Goal: Information Seeking & Learning: Learn about a topic

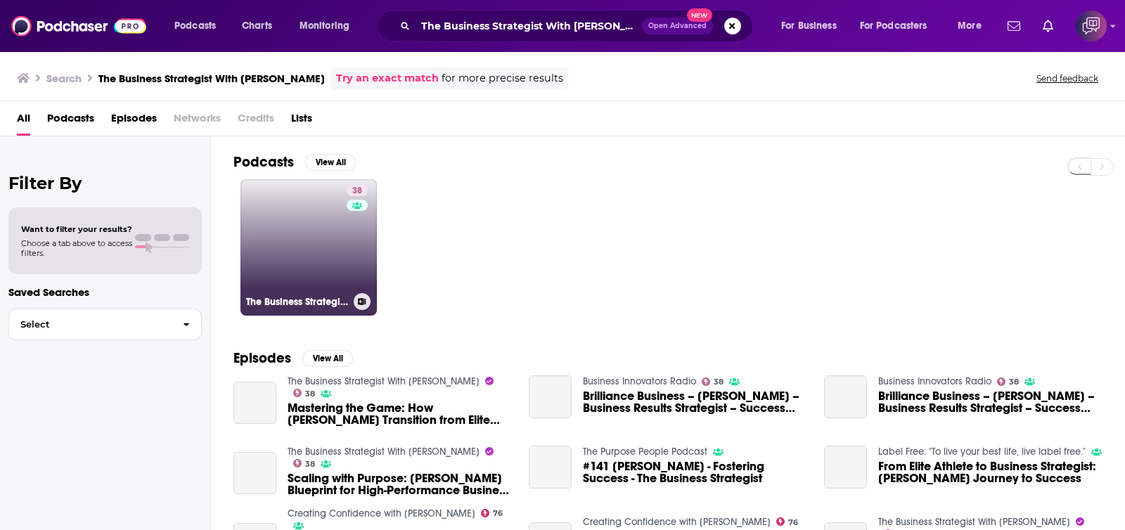
click at [302, 257] on link "38 The Business Strategist With [PERSON_NAME]" at bounding box center [308, 247] width 136 height 136
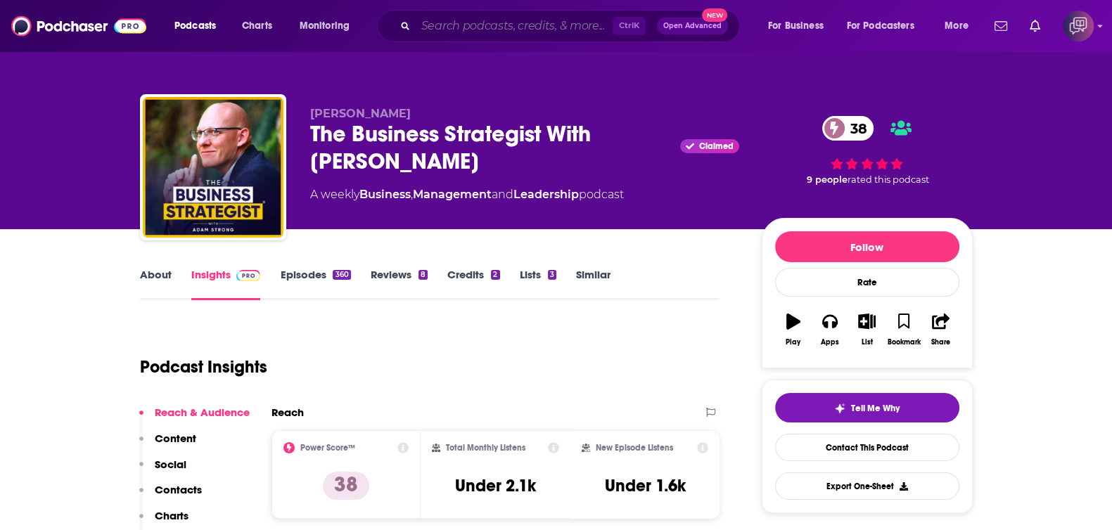
click at [476, 27] on input "Search podcasts, credits, & more..." at bounding box center [514, 26] width 197 height 22
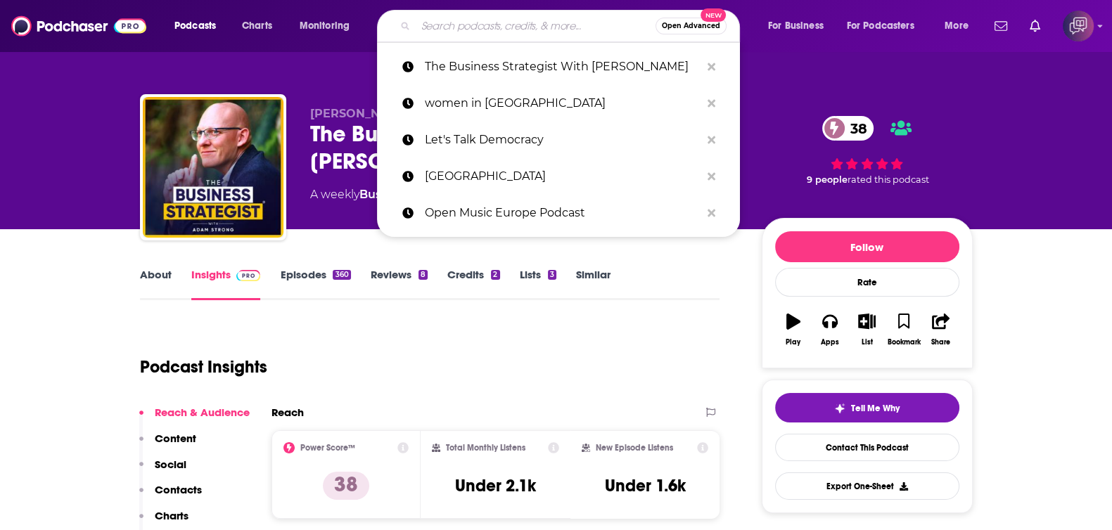
paste input "The Tech Leader’s Playbook"
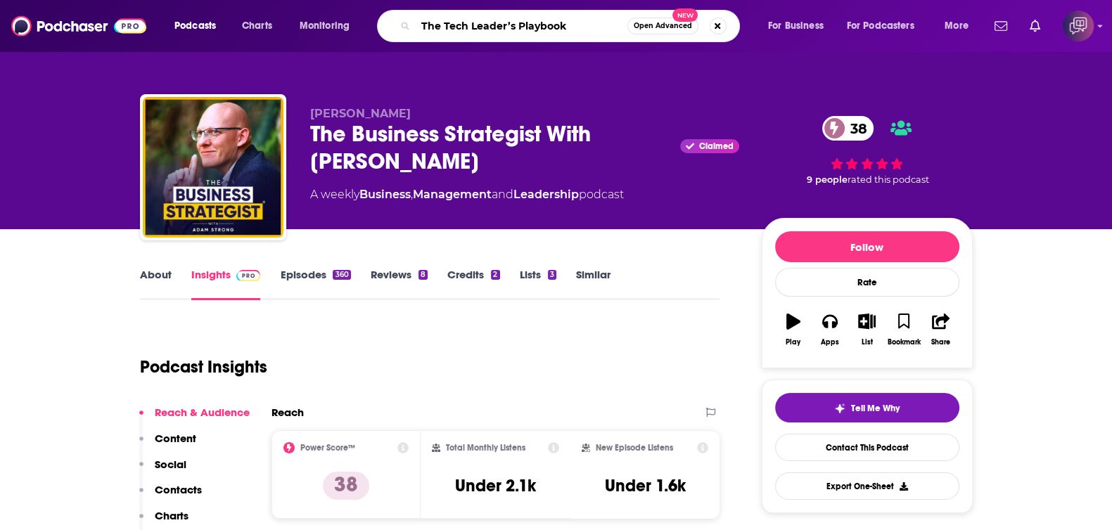
type input "The Tech Leader’s Playbook"
click at [633, 26] on span "Open Advanced" at bounding box center [662, 25] width 58 height 7
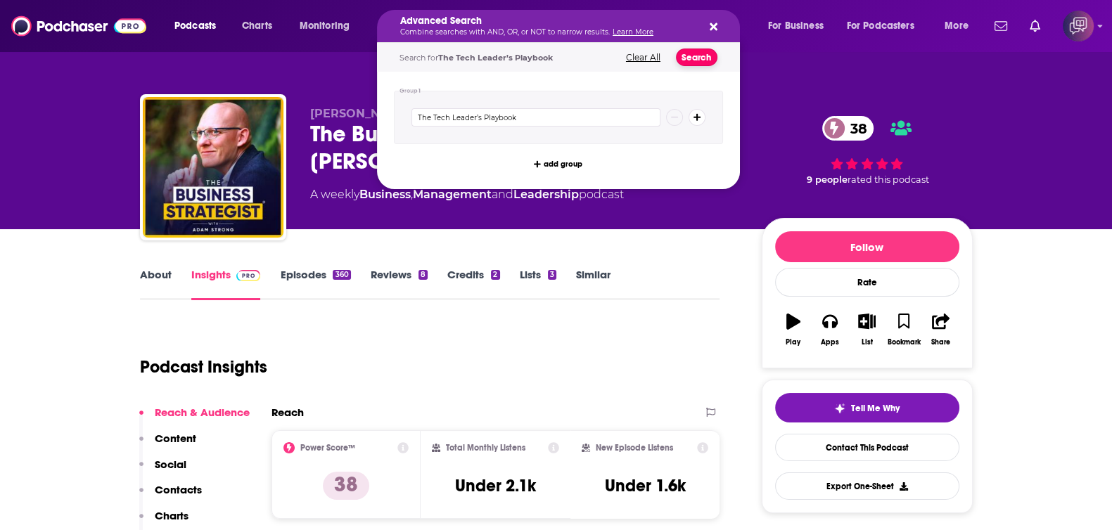
click at [690, 53] on button "Search" at bounding box center [696, 58] width 41 height 18
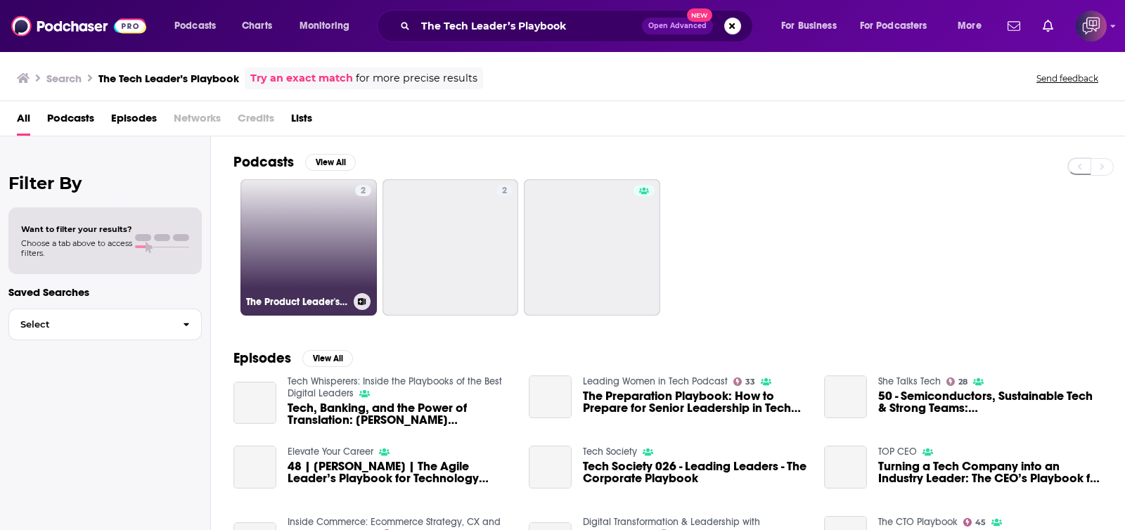
click at [304, 242] on link "2 The Product Leader's Playbook" at bounding box center [308, 247] width 136 height 136
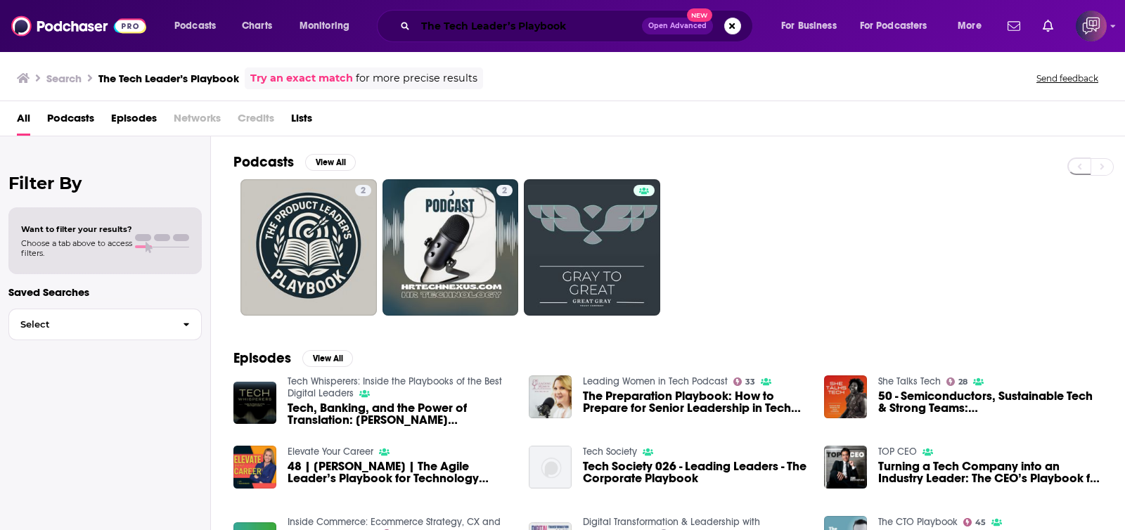
click at [457, 23] on input "The Tech Leader’s Playbook" at bounding box center [529, 26] width 226 height 22
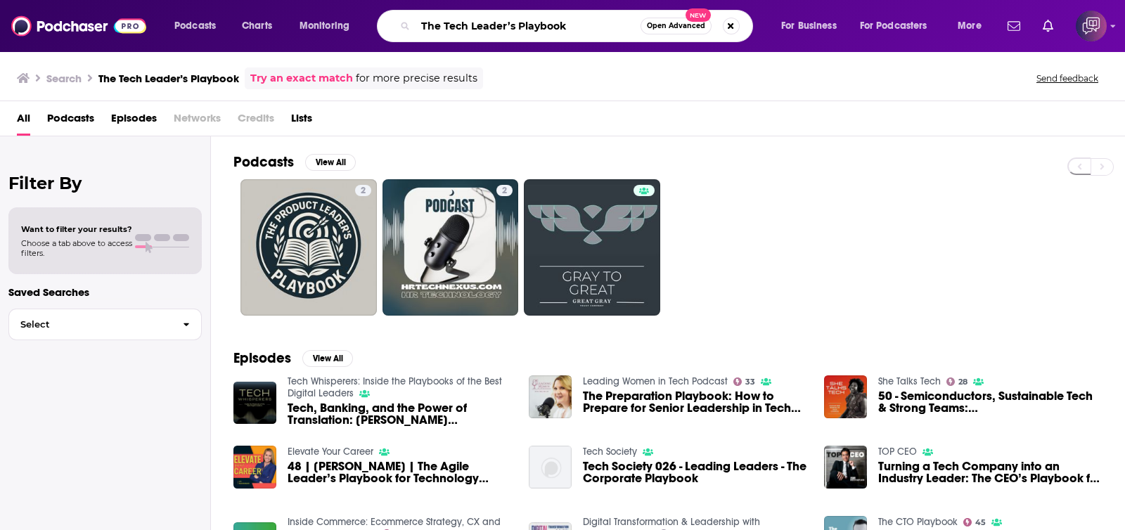
click at [563, 31] on input "The Tech Leader’s Playbook" at bounding box center [528, 26] width 225 height 22
click at [658, 22] on span "Open Advanced" at bounding box center [676, 25] width 58 height 7
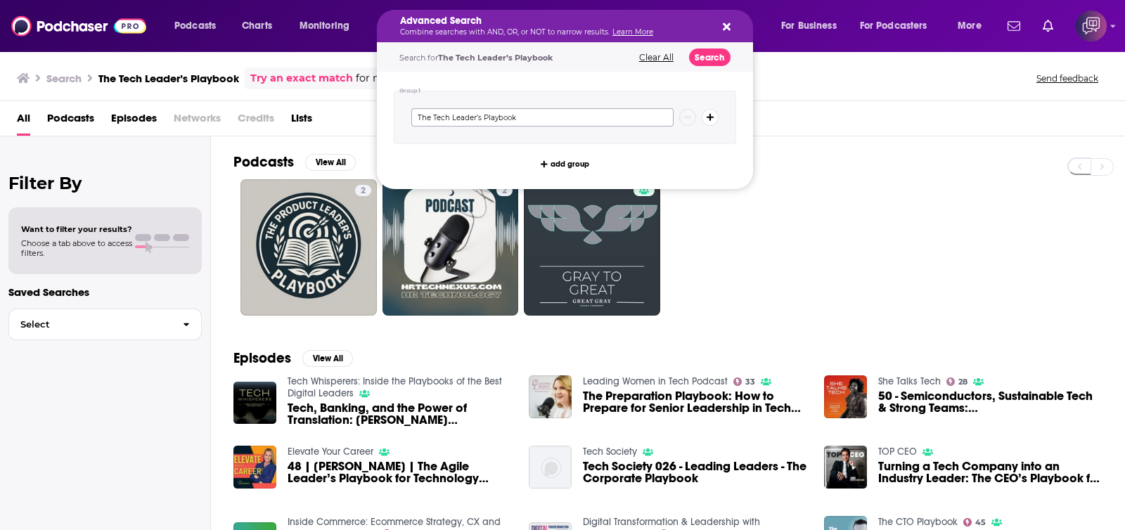
drag, startPoint x: 621, startPoint y: 110, endPoint x: 352, endPoint y: 112, distance: 269.3
click at [352, 112] on div "Podcasts Charts Monitoring Advanced Search Combine searches with AND, OR, or NO…" at bounding box center [562, 265] width 1125 height 530
type input "[PERSON_NAME]"
click at [722, 57] on button "Search" at bounding box center [709, 58] width 41 height 18
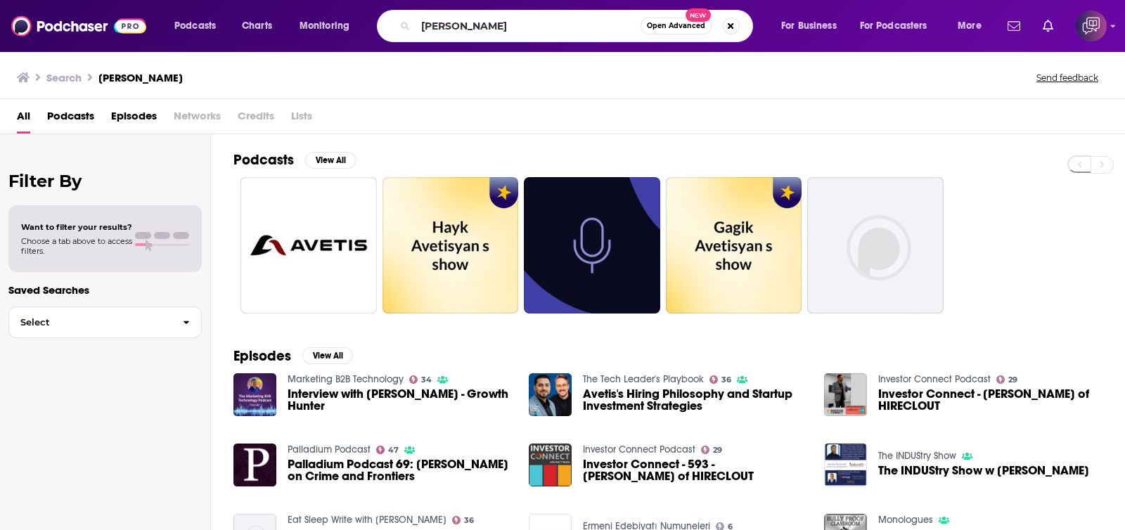
click at [639, 374] on link "The Tech Leader's Playbook" at bounding box center [643, 379] width 121 height 12
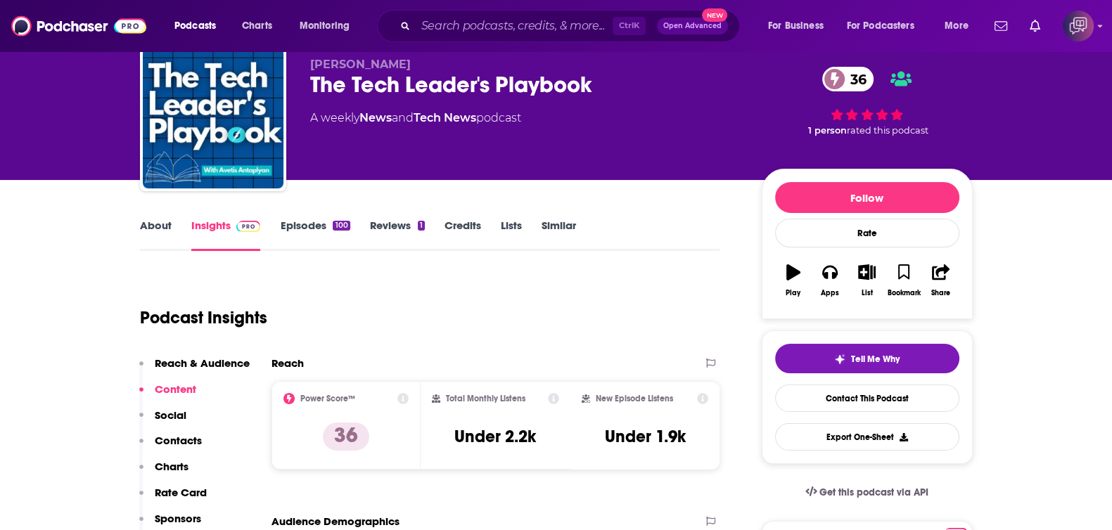
scroll to position [87, 0]
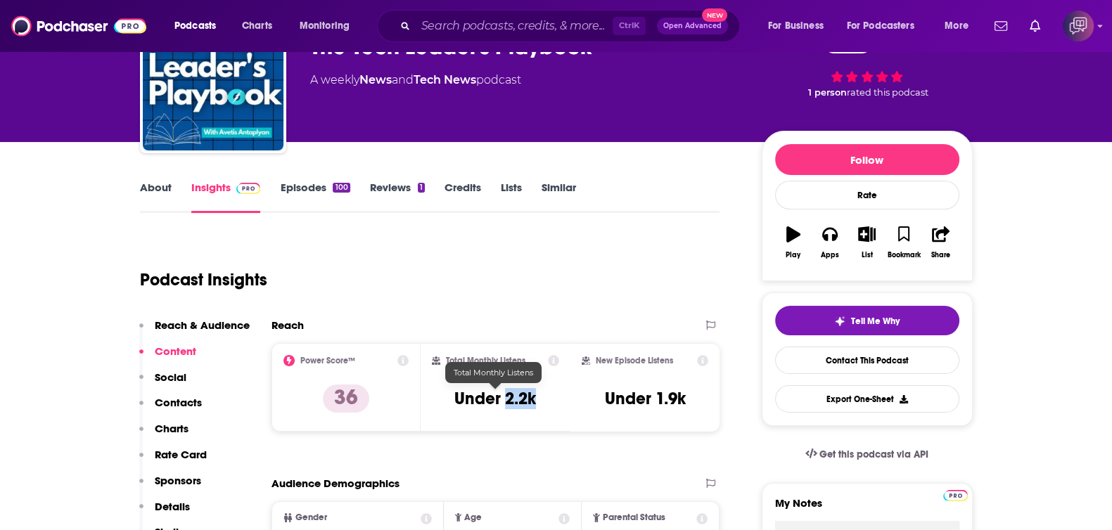
click at [534, 392] on h3 "Under 2.2k" at bounding box center [495, 398] width 82 height 21
copy h3 "2.2k"
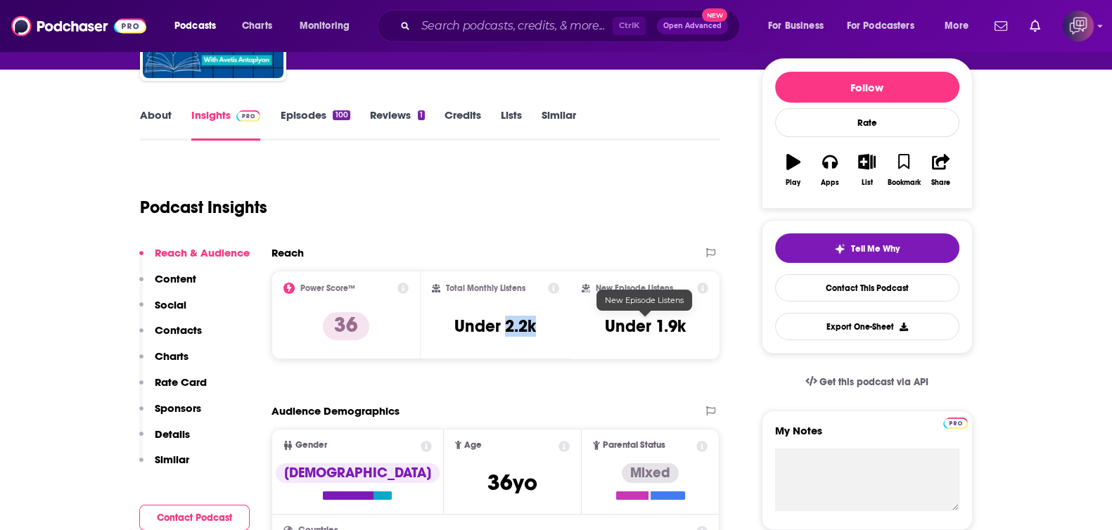
scroll to position [175, 0]
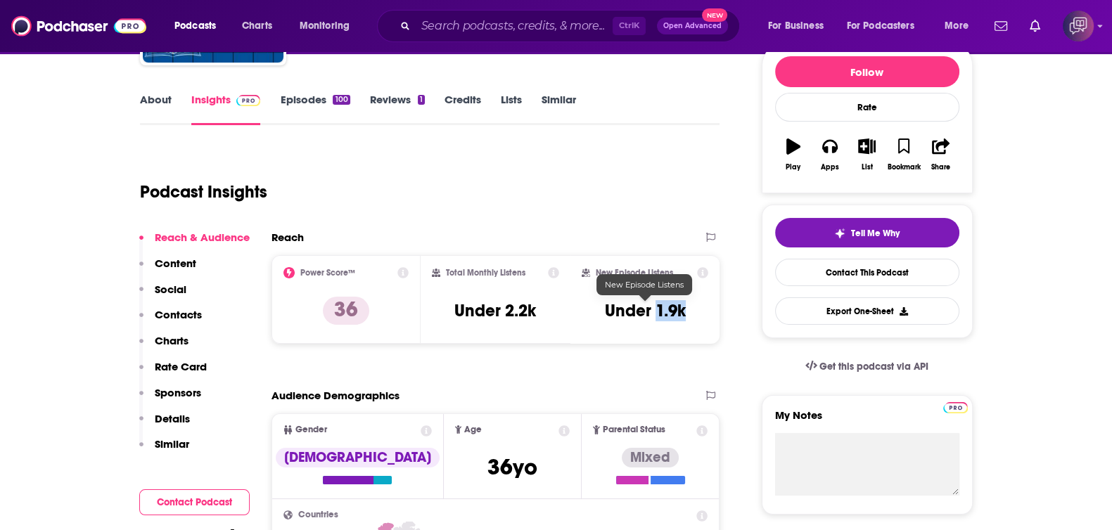
drag, startPoint x: 654, startPoint y: 307, endPoint x: 695, endPoint y: 307, distance: 41.5
click at [695, 307] on div "New Episode Listens Under 1.9k" at bounding box center [644, 299] width 127 height 65
copy h3 "1.9k"
click at [548, 24] on input "Search podcasts, credits, & more..." at bounding box center [514, 26] width 197 height 22
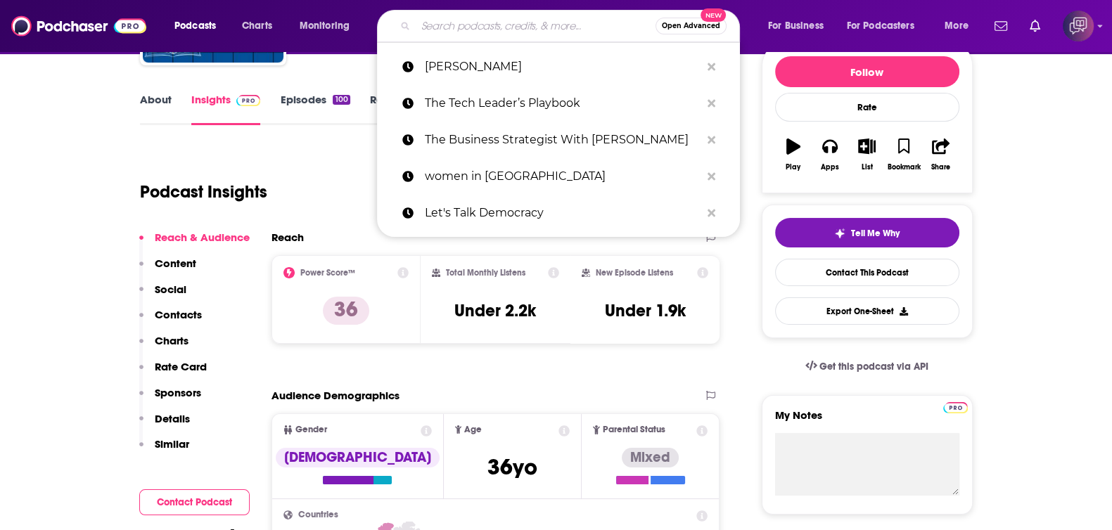
paste input "Journey Beyond Divorce Podcast"
type input "Journey Beyond Divorce Podcast"
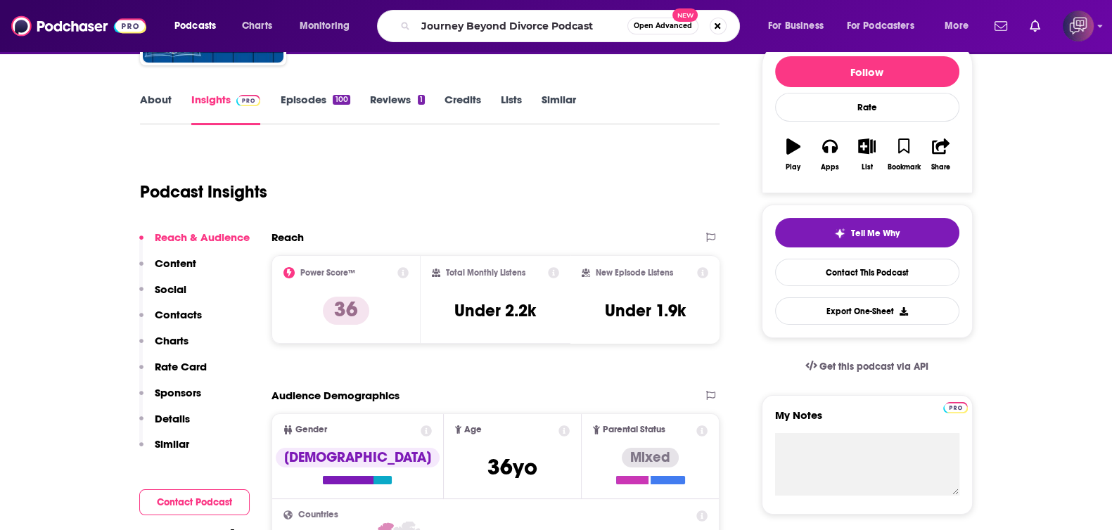
click at [655, 23] on span "Open Advanced" at bounding box center [662, 25] width 58 height 7
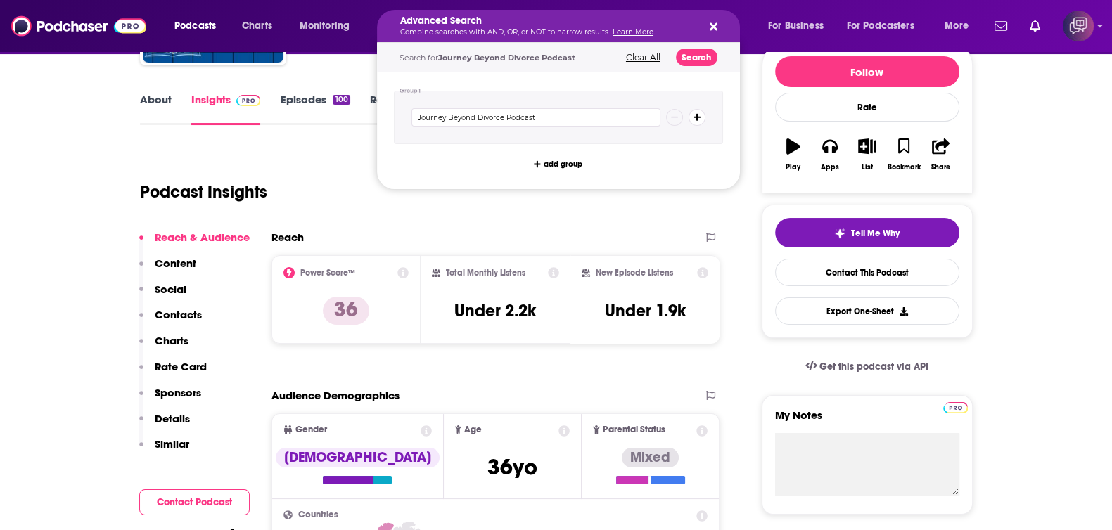
click at [690, 67] on div "Search for Journey Beyond Divorce Podcast Clear All Search" at bounding box center [558, 57] width 363 height 29
click at [682, 57] on button "Search" at bounding box center [696, 58] width 41 height 18
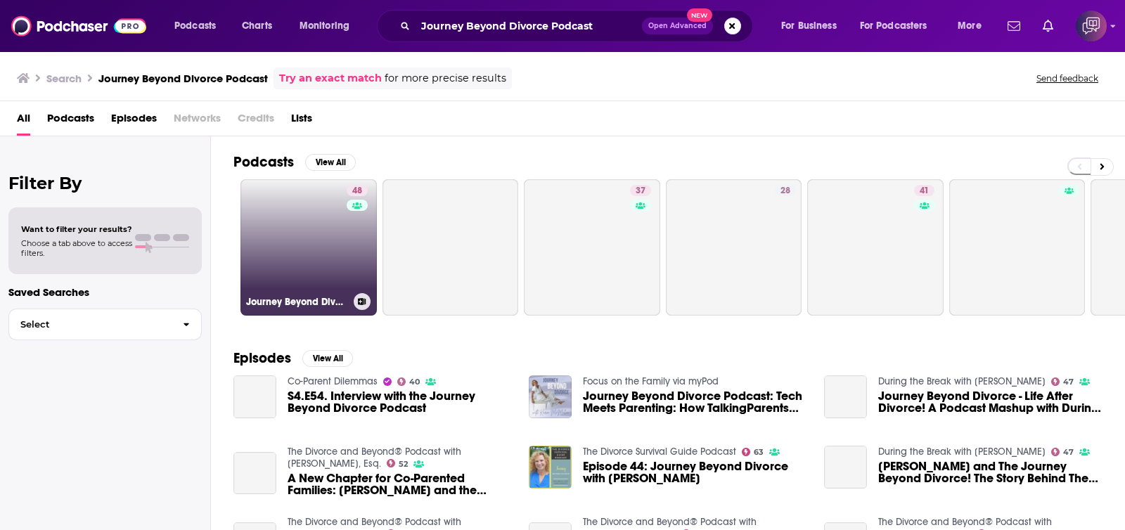
click at [319, 257] on link "48 Journey Beyond Divorce Podcast" at bounding box center [308, 247] width 136 height 136
